Goal: Task Accomplishment & Management: Use online tool/utility

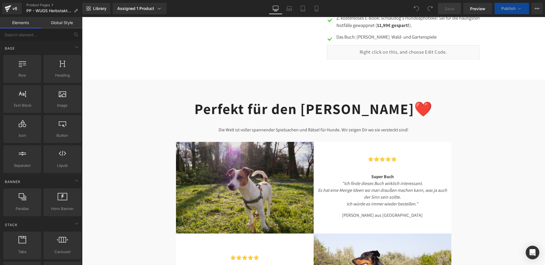
scroll to position [524, 0]
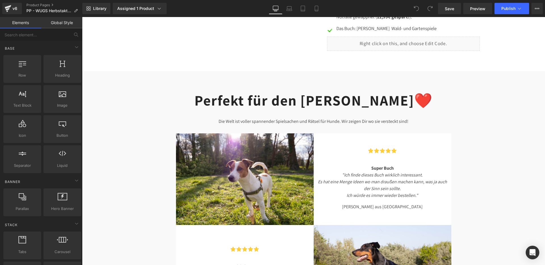
click at [360, 104] on h2 "Perfekt für den [PERSON_NAME]❤️" at bounding box center [314, 100] width 276 height 17
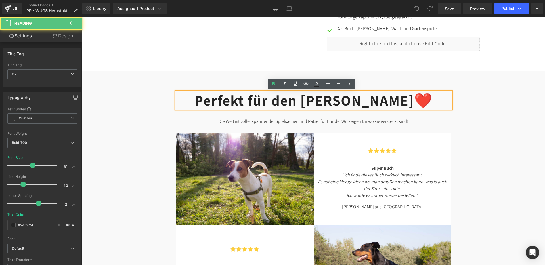
click at [361, 103] on h2 "Perfekt für den [PERSON_NAME]❤️" at bounding box center [314, 100] width 276 height 17
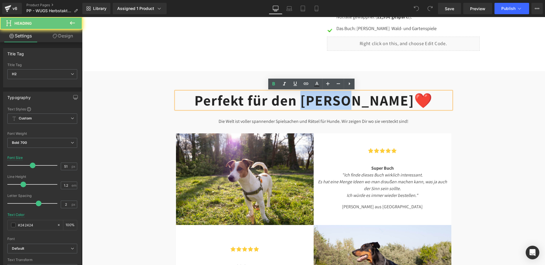
click at [361, 103] on h2 "Perfekt für den [PERSON_NAME]❤️" at bounding box center [314, 100] width 276 height 17
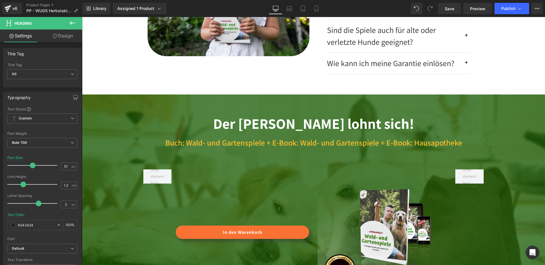
scroll to position [1286, 0]
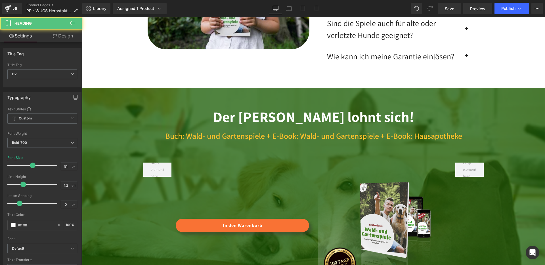
click at [289, 119] on h2 "Der [PERSON_NAME] lohnt sich!" at bounding box center [314, 116] width 332 height 17
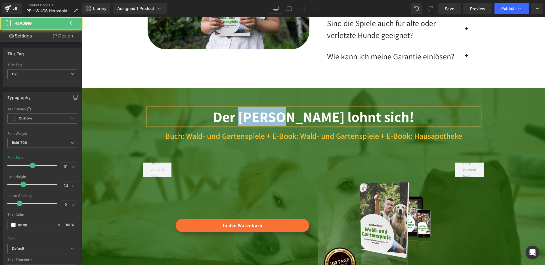
click at [289, 119] on h2 "Der [PERSON_NAME] lohnt sich!" at bounding box center [314, 116] width 332 height 17
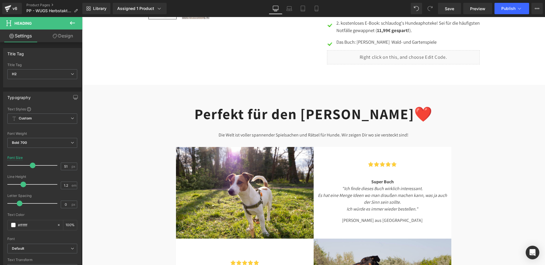
scroll to position [510, 0]
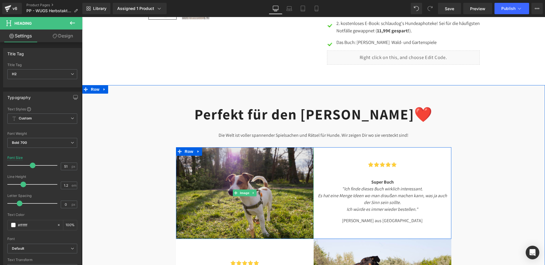
click at [269, 180] on img at bounding box center [245, 193] width 138 height 92
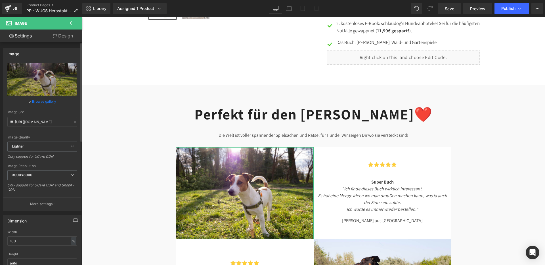
click at [45, 102] on link "Browse gallery" at bounding box center [44, 102] width 24 height 10
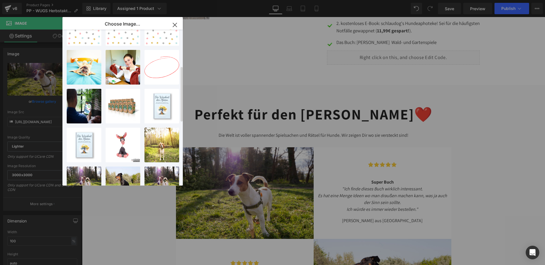
scroll to position [102, 0]
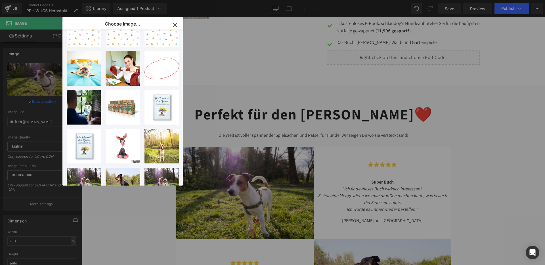
click at [175, 24] on icon "button" at bounding box center [174, 24] width 9 height 9
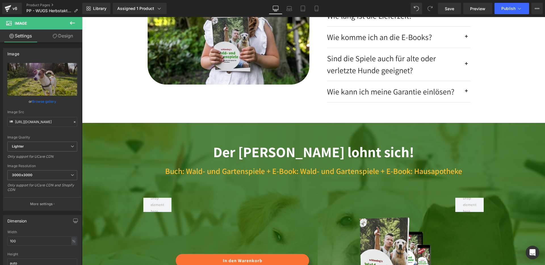
scroll to position [1316, 0]
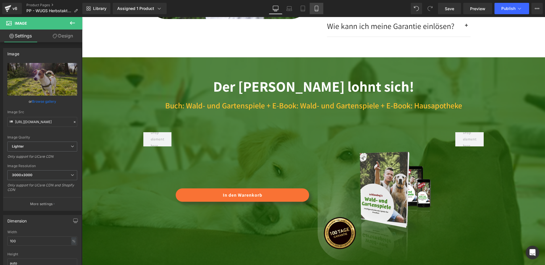
click at [320, 11] on link "Mobile" at bounding box center [317, 8] width 14 height 11
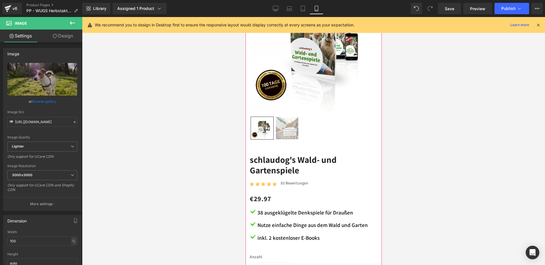
scroll to position [0, 0]
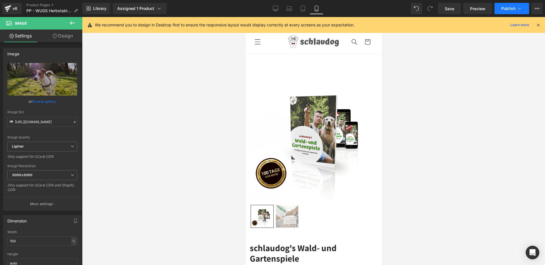
click at [508, 7] on span "Publish" at bounding box center [509, 8] width 14 height 5
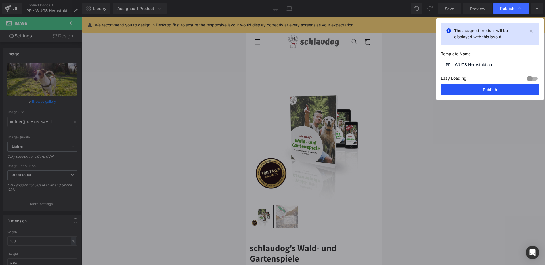
click at [485, 89] on button "Publish" at bounding box center [490, 89] width 98 height 11
